Goal: Task Accomplishment & Management: Manage account settings

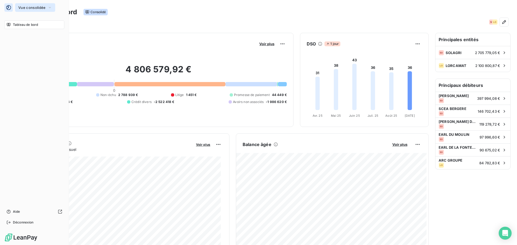
click at [33, 8] on span "Vue consolidée" at bounding box center [31, 7] width 27 height 4
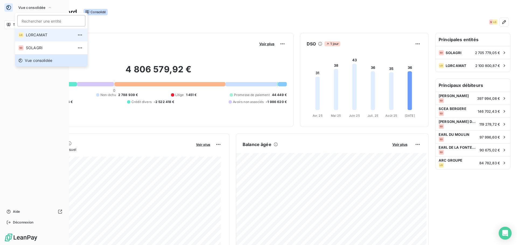
click at [40, 34] on span "LORCAMAT" at bounding box center [50, 34] width 48 height 5
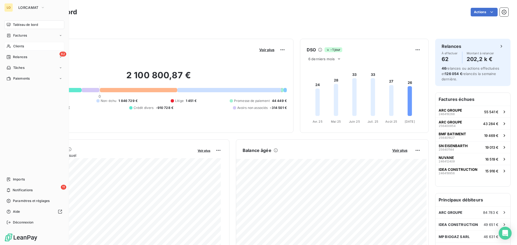
click at [20, 47] on span "Clients" at bounding box center [18, 46] width 11 height 5
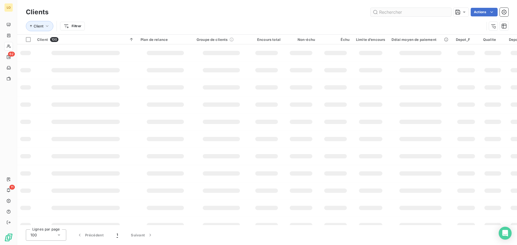
click at [411, 12] on input "text" at bounding box center [410, 12] width 81 height 9
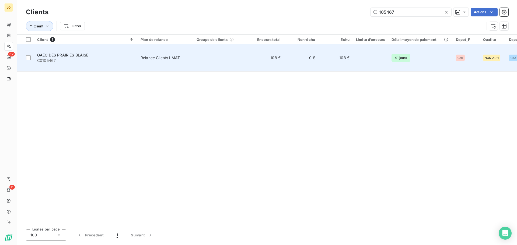
type input "105467"
click at [157, 55] on div "Relance Clients LMAT" at bounding box center [159, 57] width 39 height 5
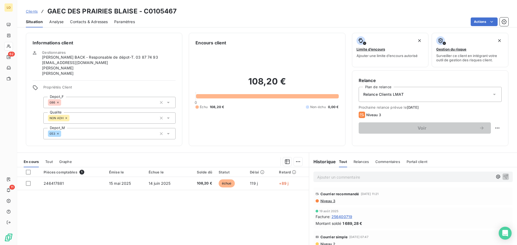
click at [339, 178] on p "Ajouter un commentaire ﻿" at bounding box center [404, 177] width 175 height 7
click at [503, 178] on icon "button" at bounding box center [505, 176] width 5 height 5
